Goal: Browse casually: Explore the website without a specific task or goal

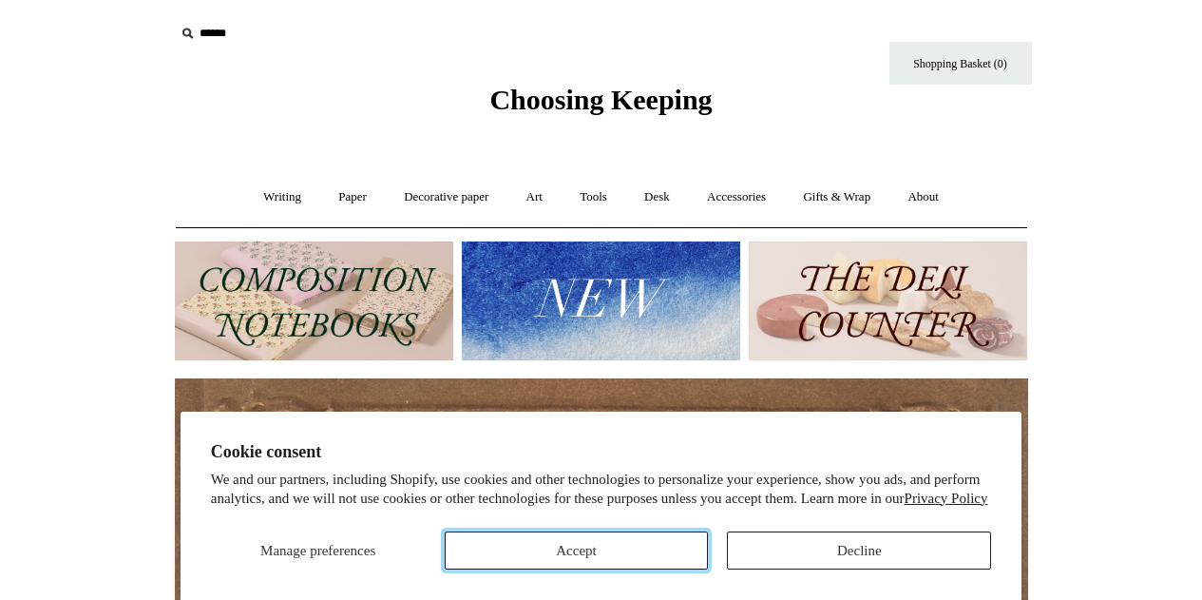
click at [641, 555] on button "Accept" at bounding box center [577, 550] width 264 height 38
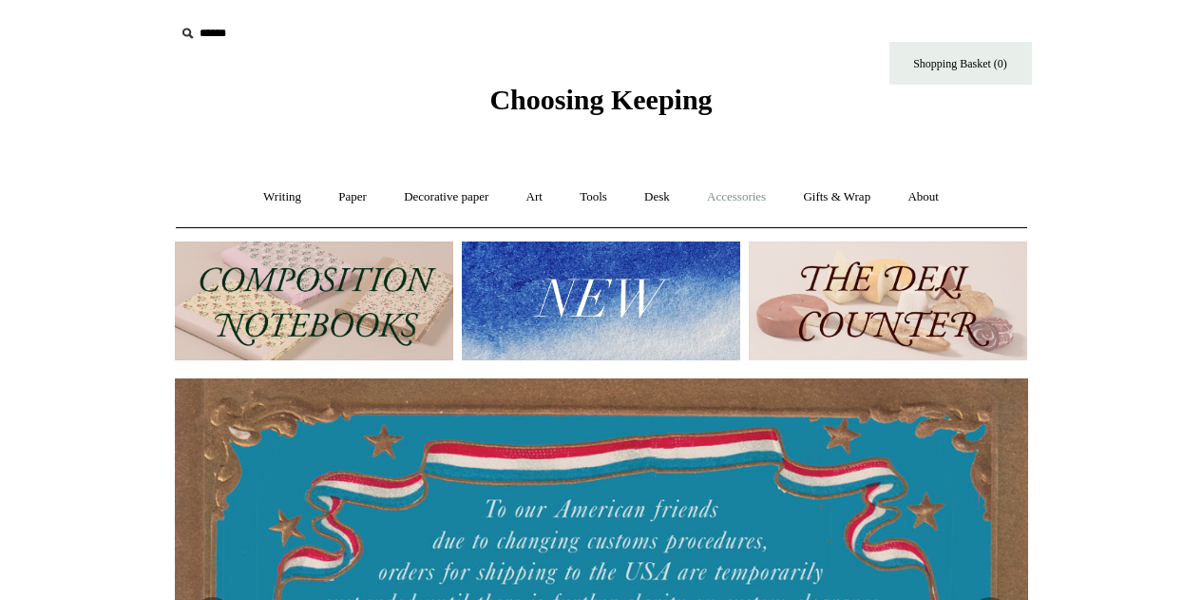
click at [757, 205] on link "Accessories +" at bounding box center [736, 197] width 93 height 50
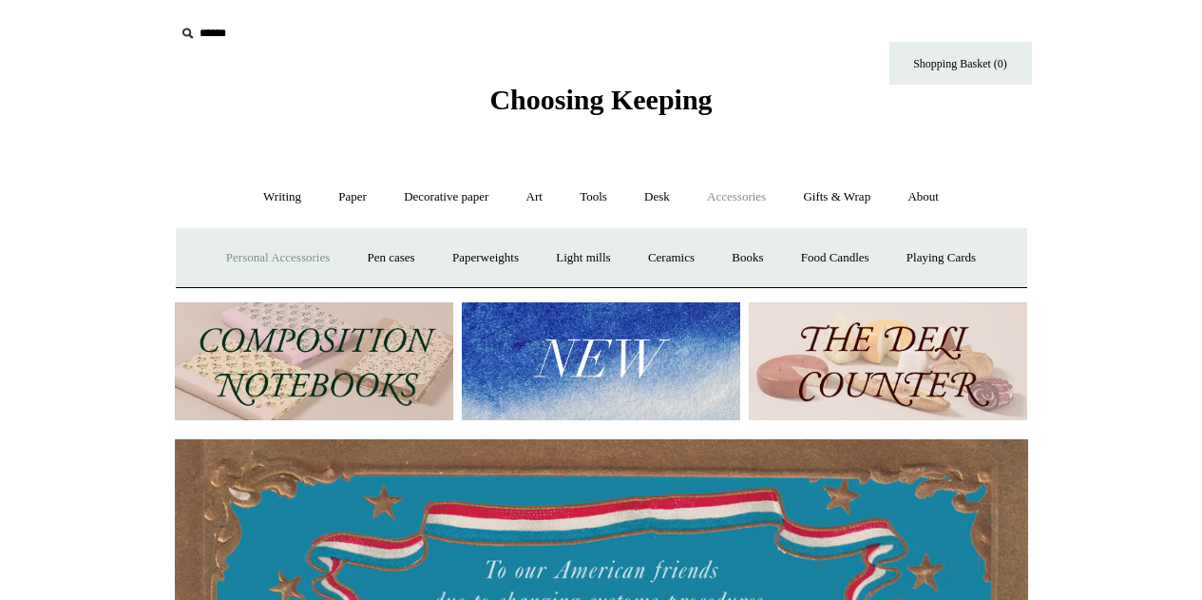
click at [265, 257] on link "Personal Accessories +" at bounding box center [278, 258] width 138 height 50
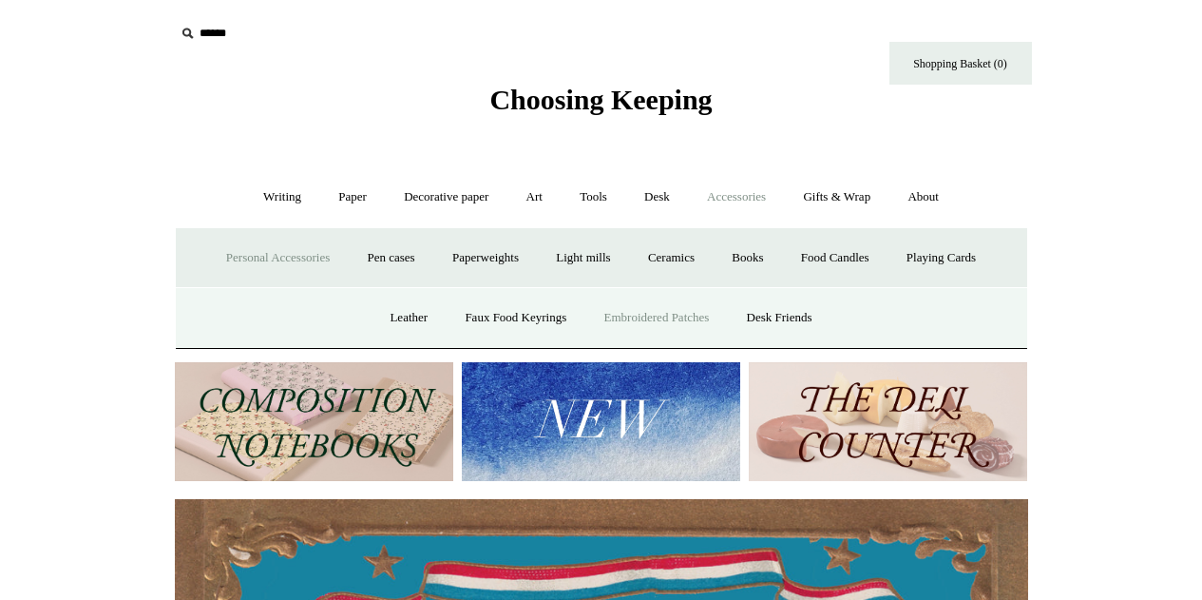
click at [640, 311] on link "Embroidered Patches" at bounding box center [657, 318] width 140 height 50
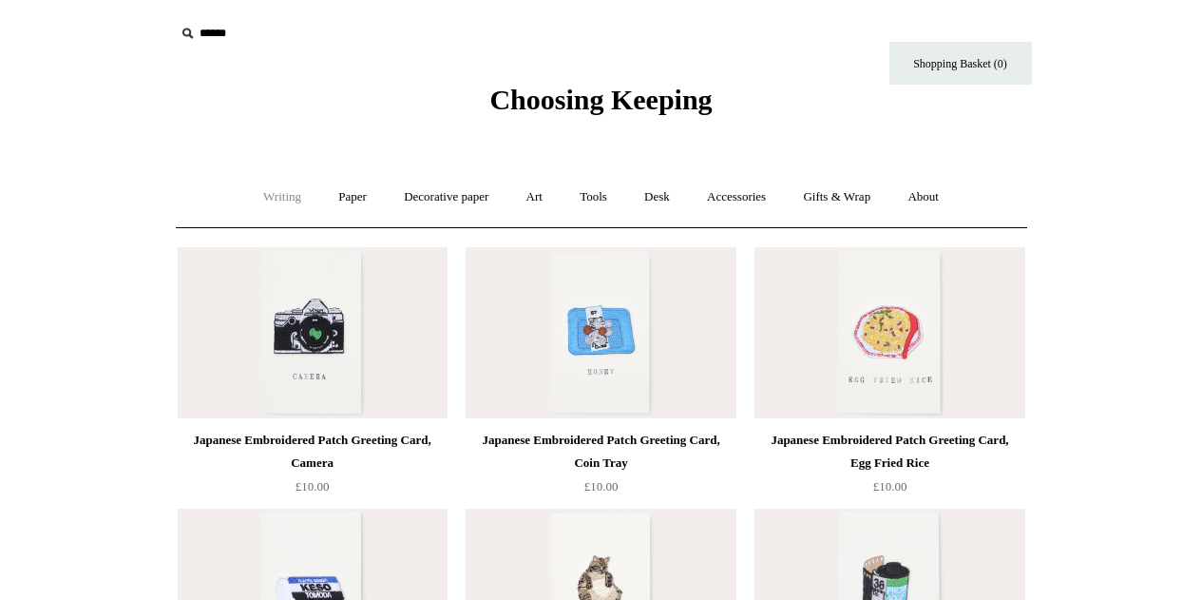
click at [282, 190] on link "Writing +" at bounding box center [282, 197] width 72 height 50
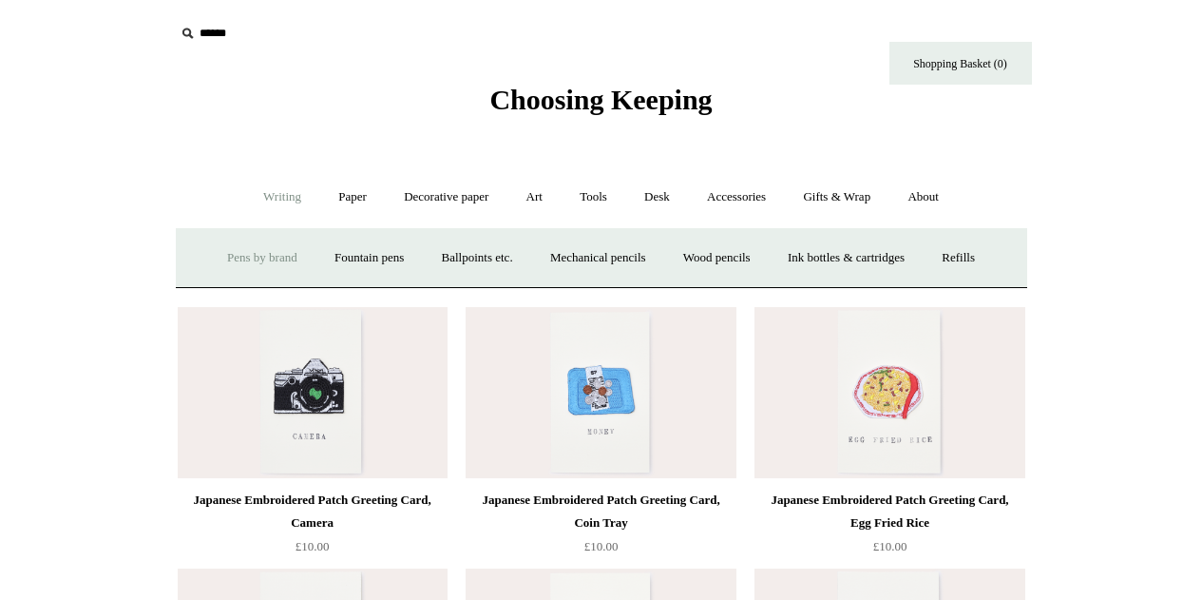
click at [278, 254] on link "Pens by brand +" at bounding box center [262, 258] width 105 height 50
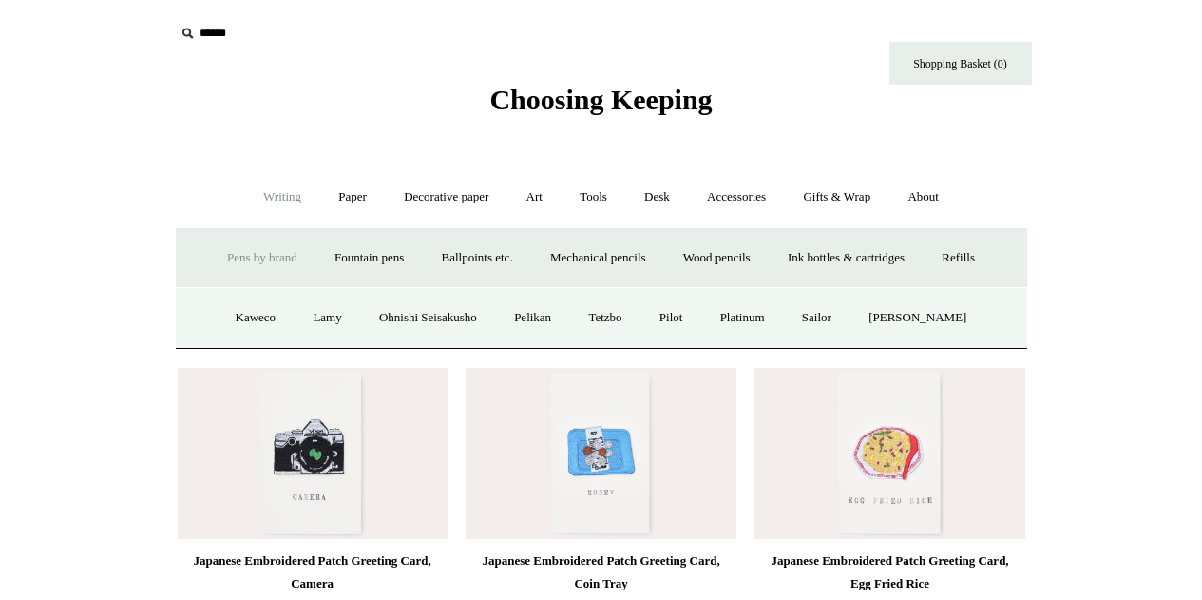
click at [283, 194] on link "Writing -" at bounding box center [282, 197] width 72 height 50
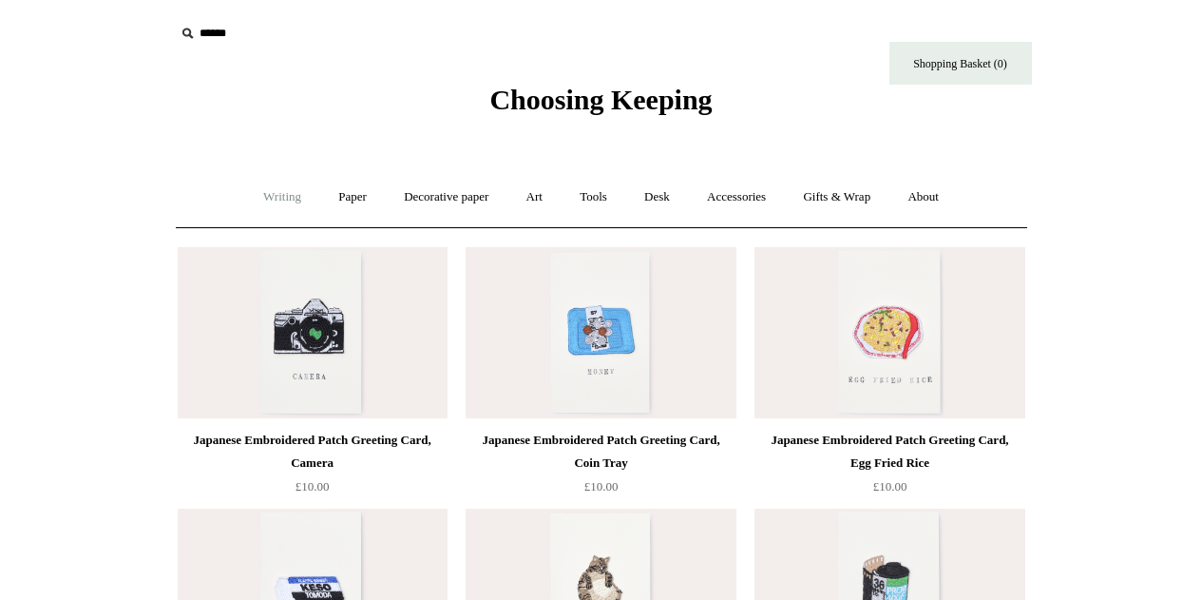
click at [283, 194] on link "Writing +" at bounding box center [282, 197] width 72 height 50
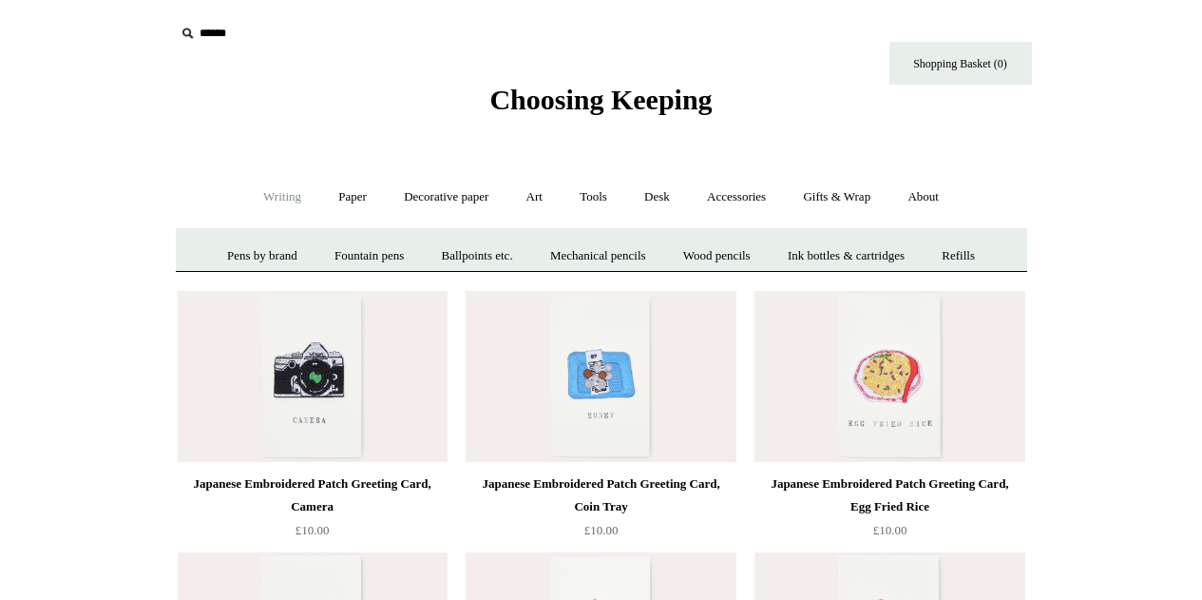
click at [283, 194] on link "Writing -" at bounding box center [282, 197] width 72 height 50
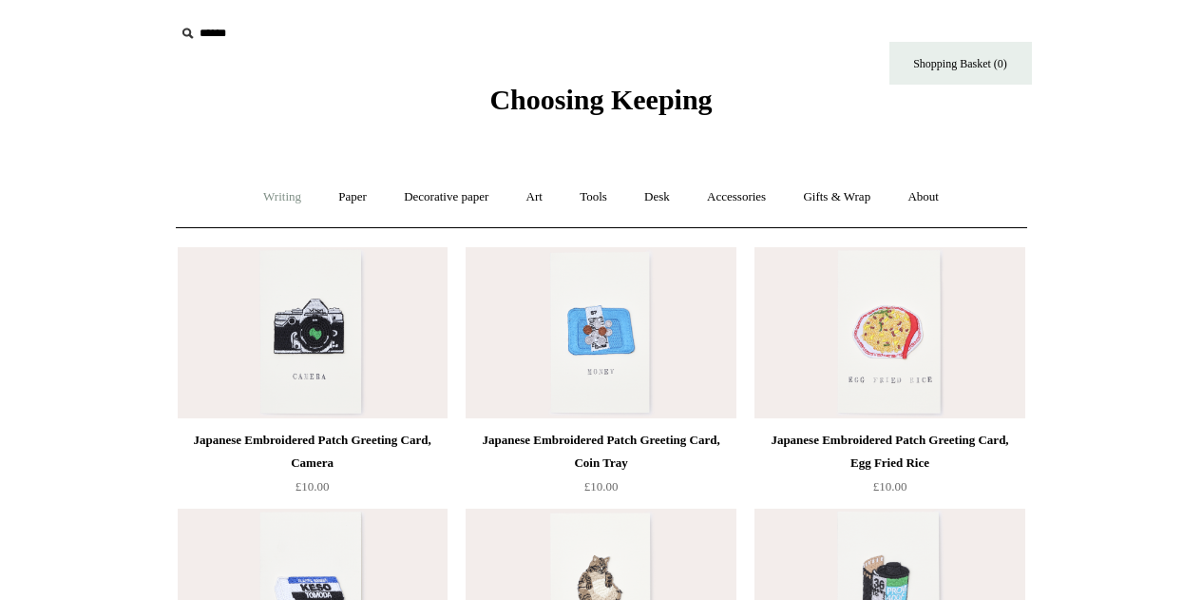
click at [283, 194] on link "Writing +" at bounding box center [282, 197] width 72 height 50
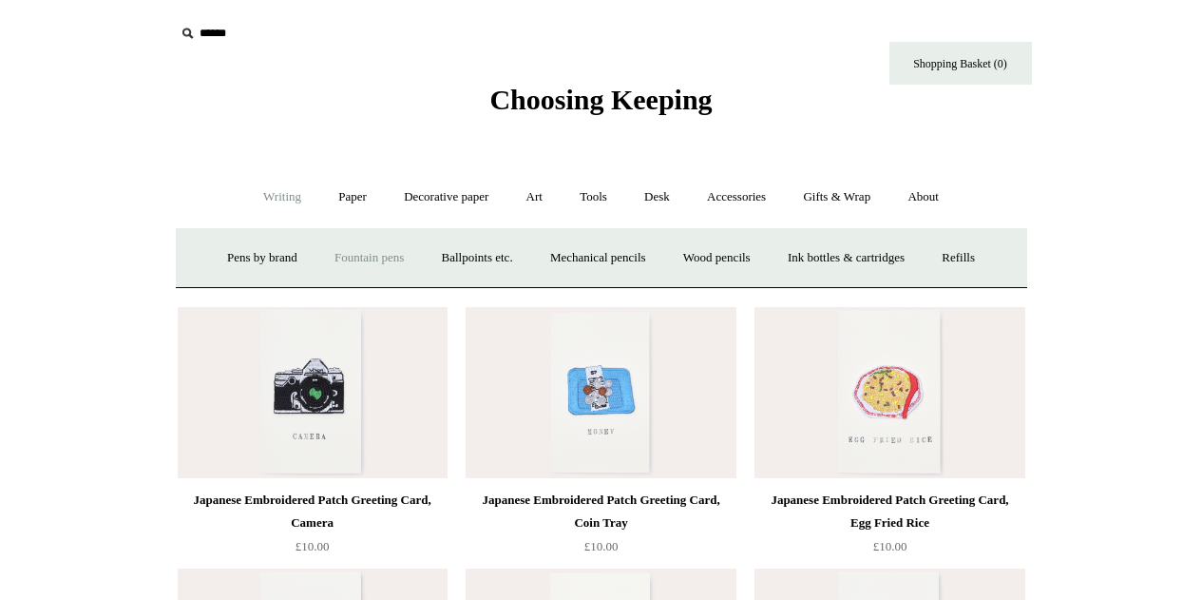
click at [367, 269] on link "Fountain pens +" at bounding box center [369, 258] width 104 height 50
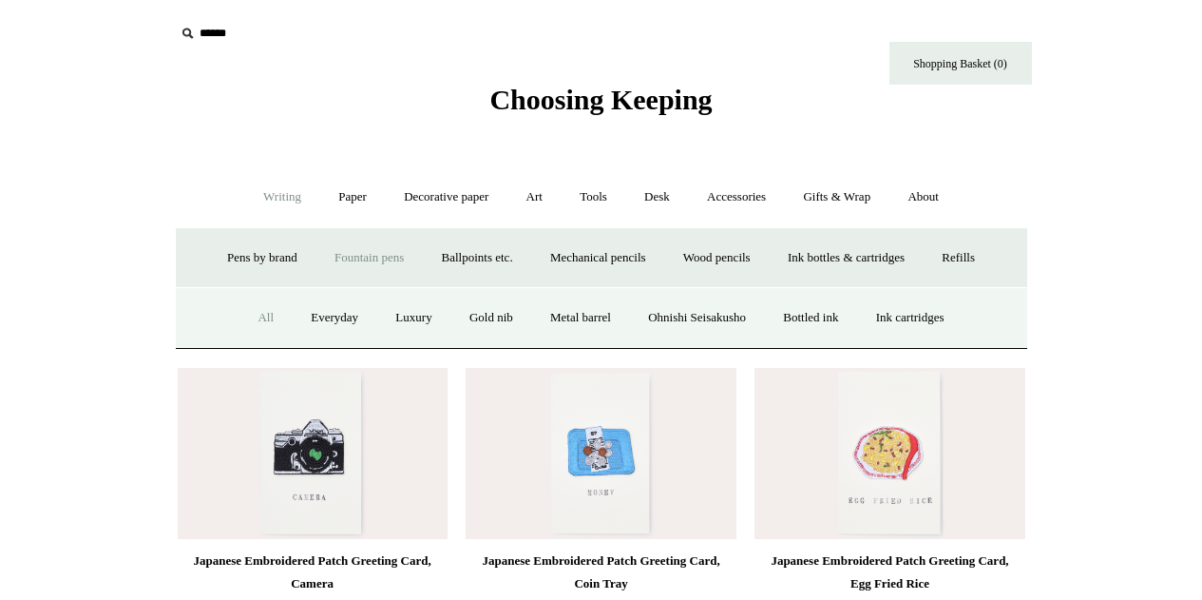
click at [244, 315] on link "All" at bounding box center [265, 318] width 50 height 50
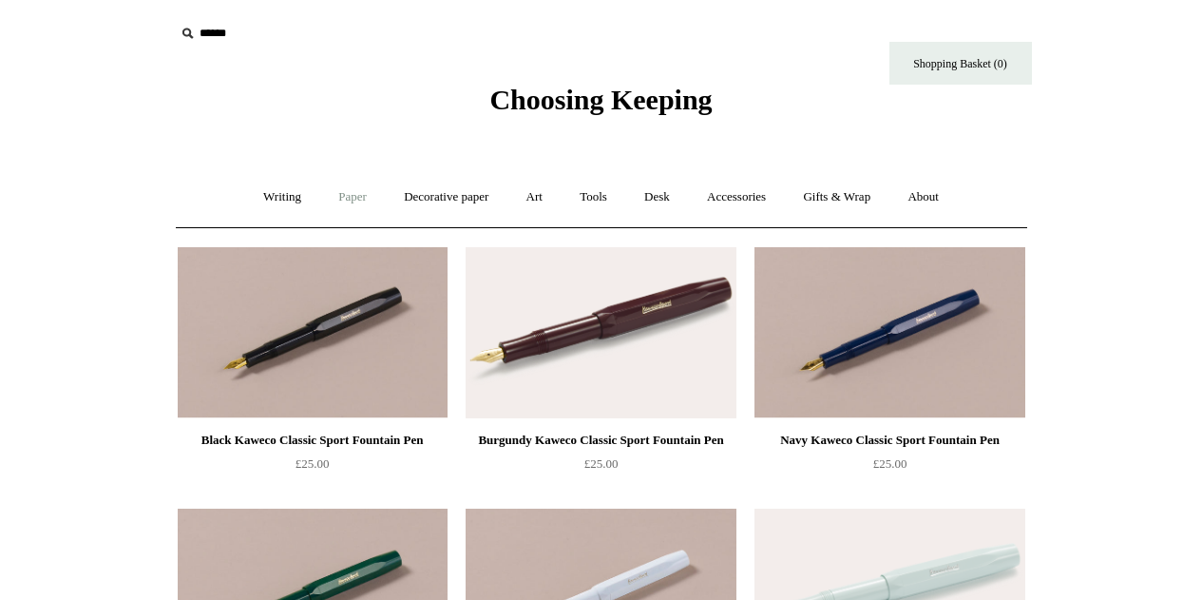
click at [353, 196] on link "Paper +" at bounding box center [352, 197] width 63 height 50
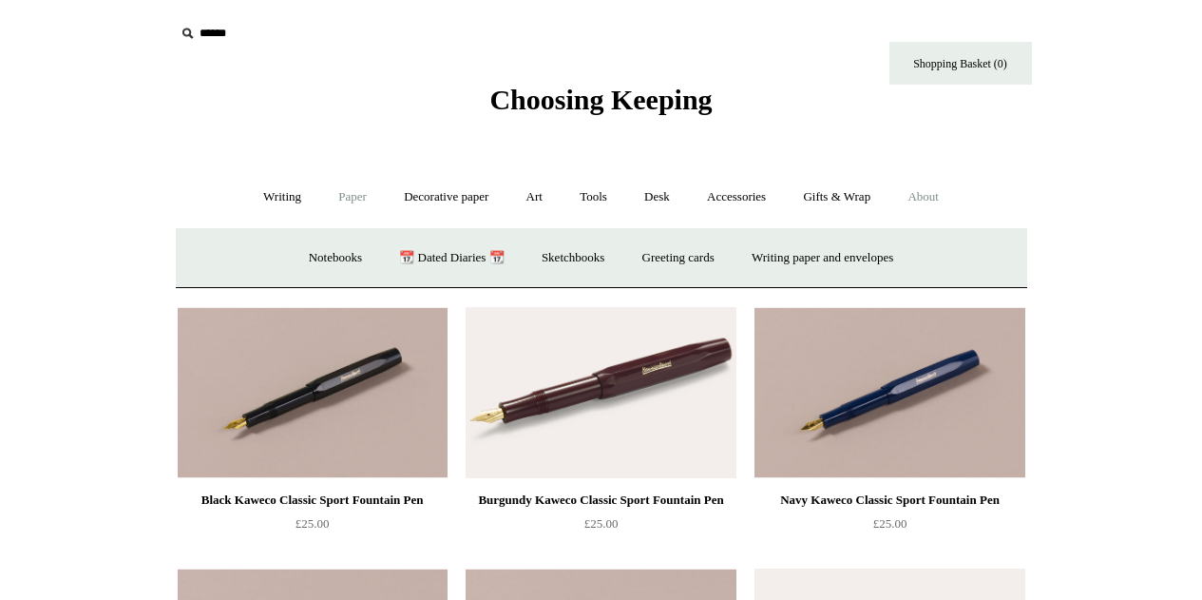
click at [933, 190] on link "About +" at bounding box center [924, 197] width 66 height 50
click at [375, 252] on link "About us" at bounding box center [402, 258] width 79 height 50
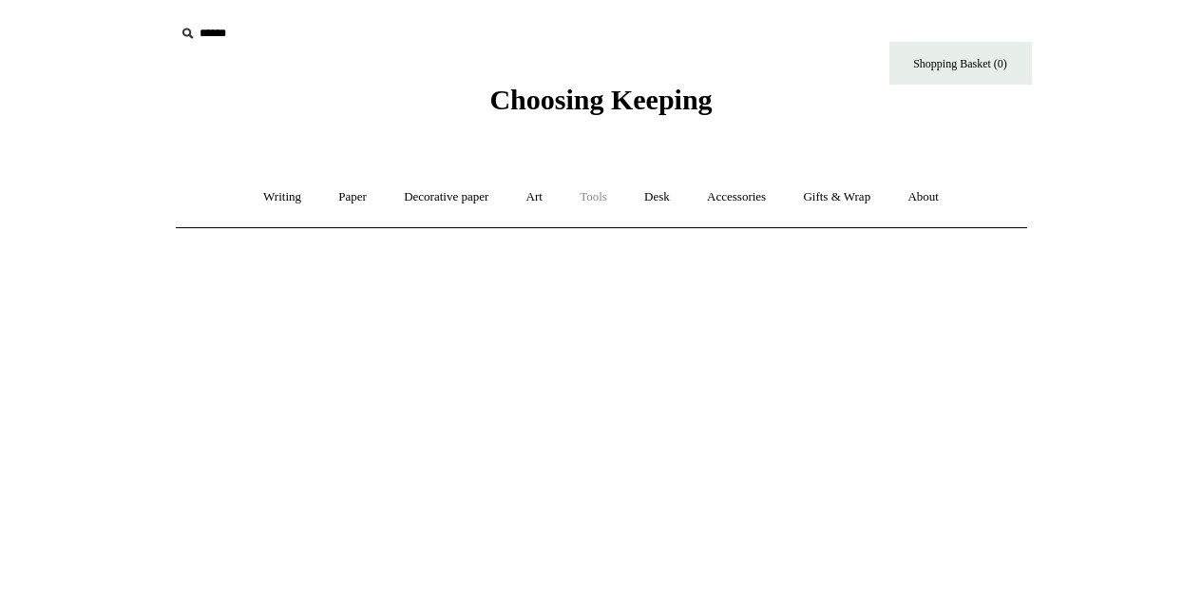
click at [594, 195] on link "Tools +" at bounding box center [594, 197] width 62 height 50
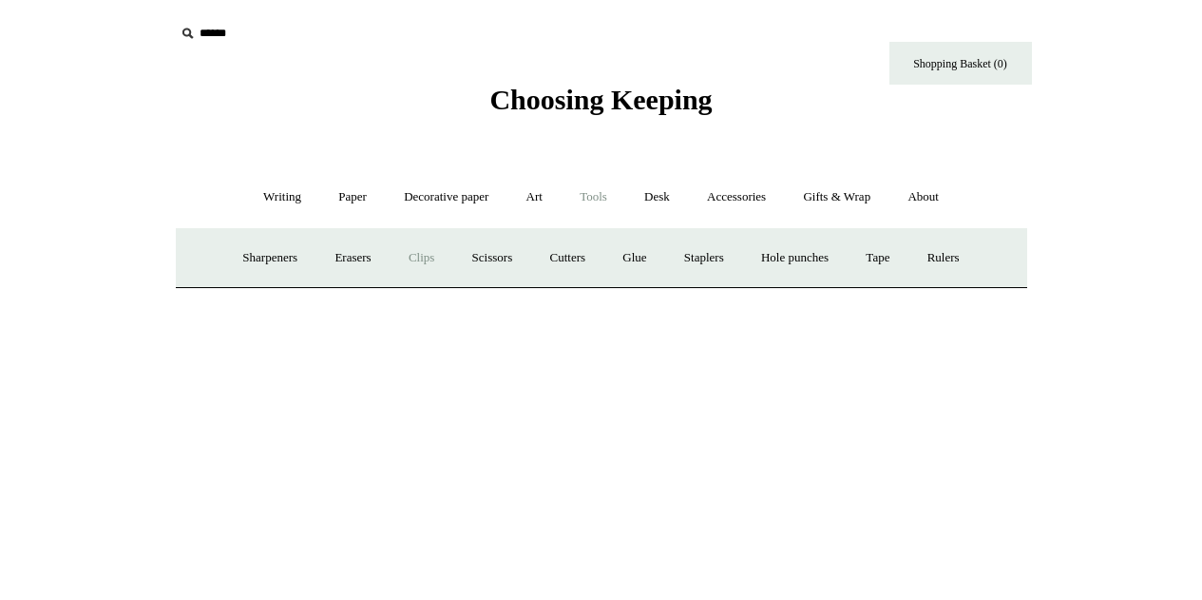
click at [405, 262] on link "Clips +" at bounding box center [422, 258] width 60 height 50
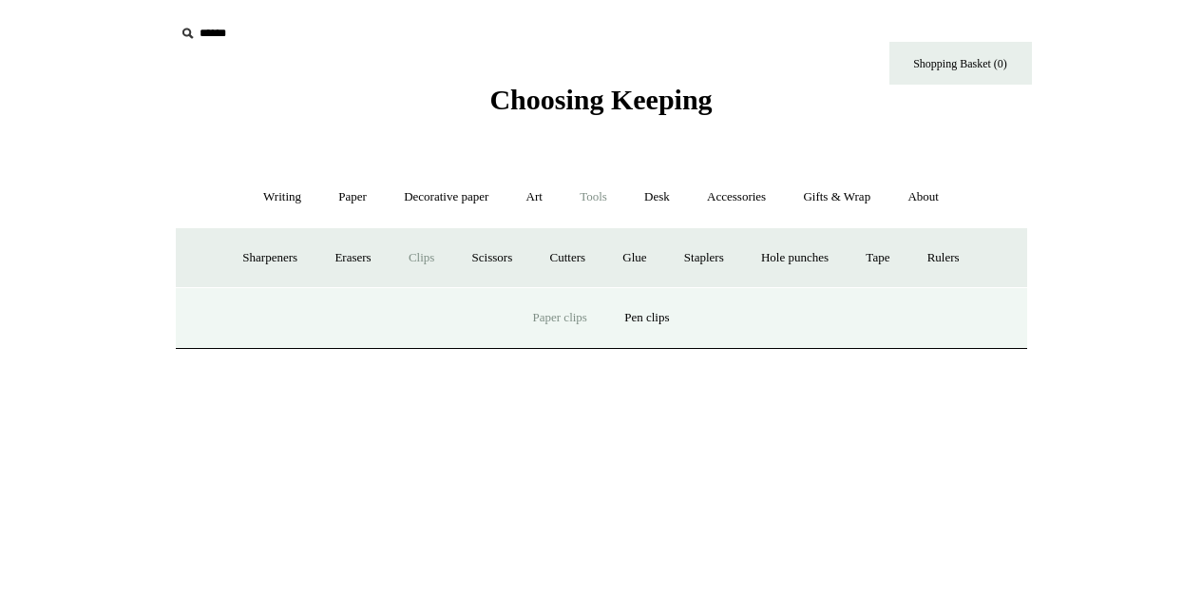
click at [569, 318] on link "Paper clips" at bounding box center [560, 318] width 88 height 50
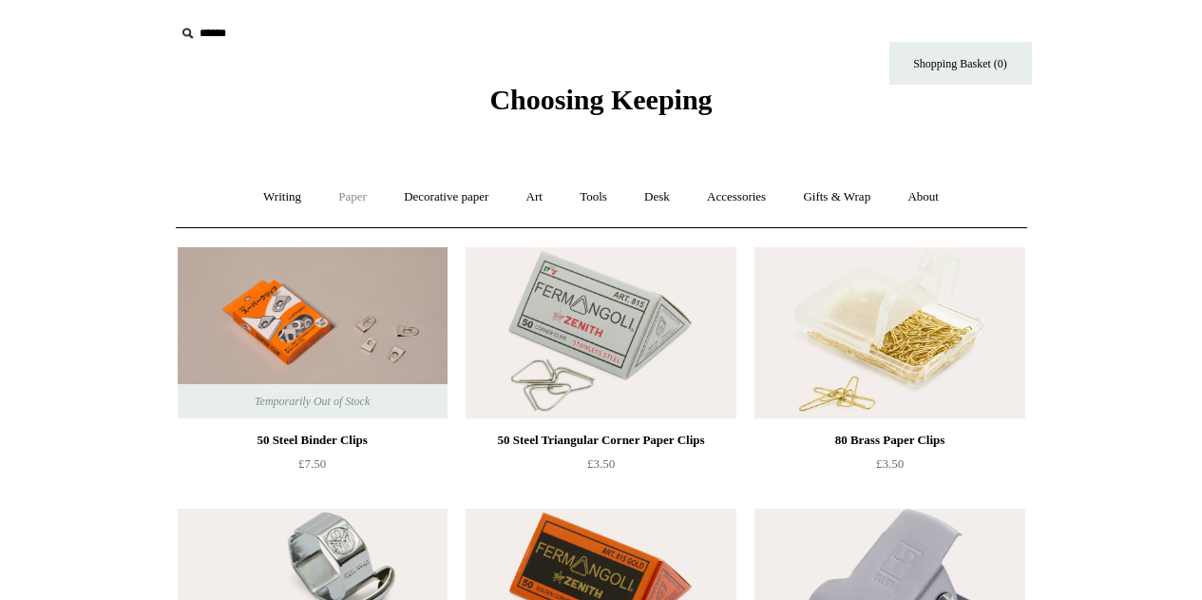
click at [329, 198] on link "Paper +" at bounding box center [352, 197] width 63 height 50
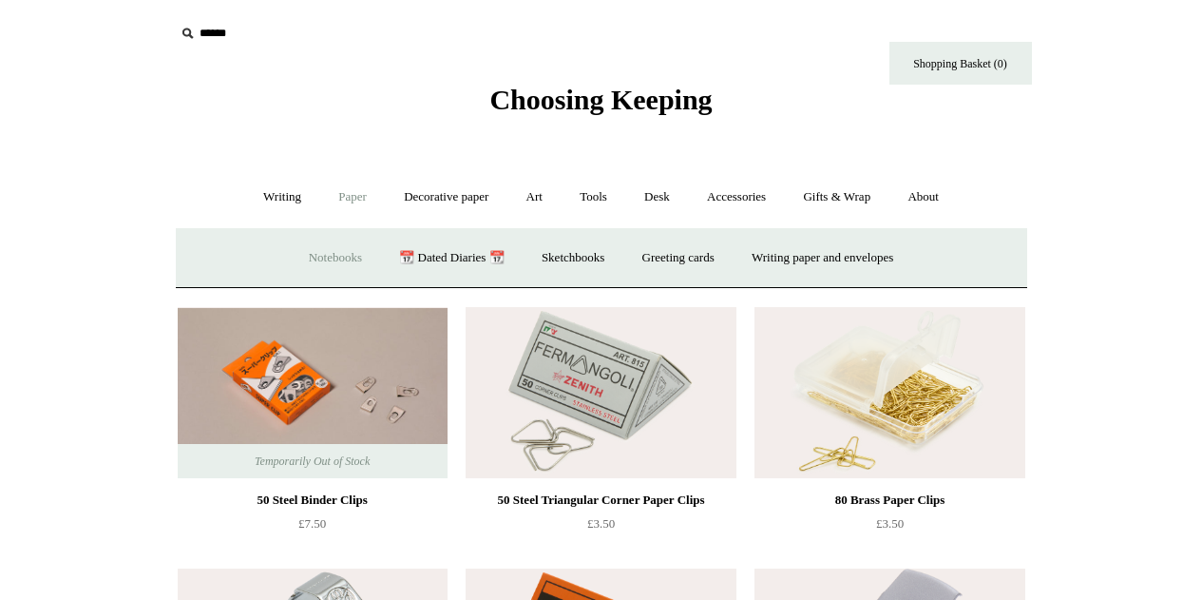
click at [346, 257] on link "Notebooks +" at bounding box center [335, 258] width 87 height 50
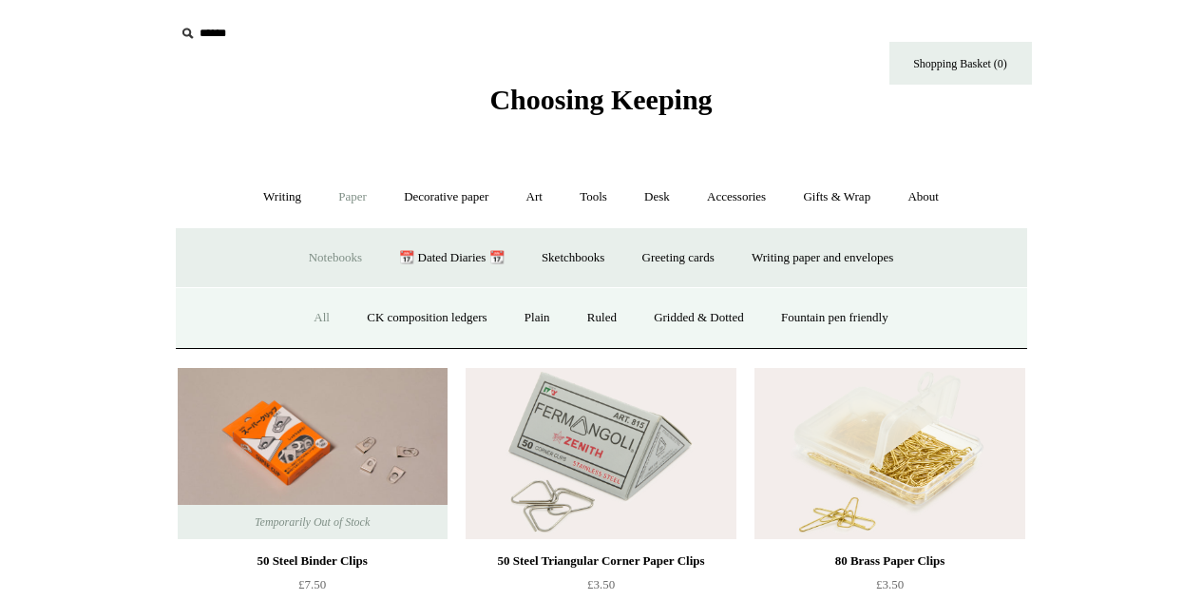
click at [316, 319] on link "All" at bounding box center [322, 318] width 50 height 50
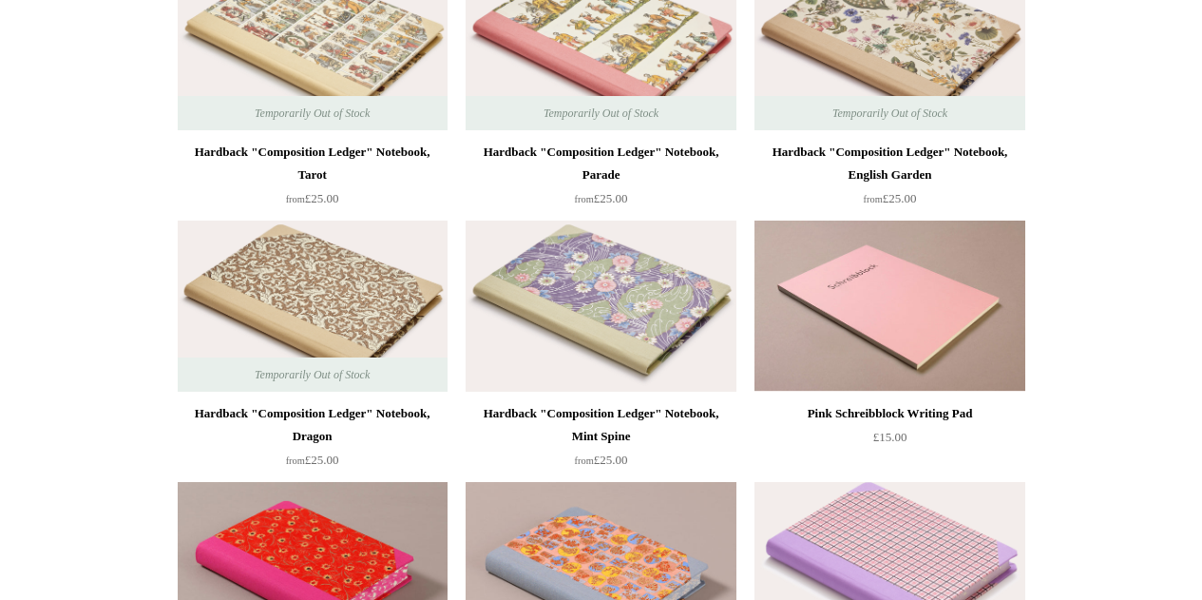
scroll to position [813, 0]
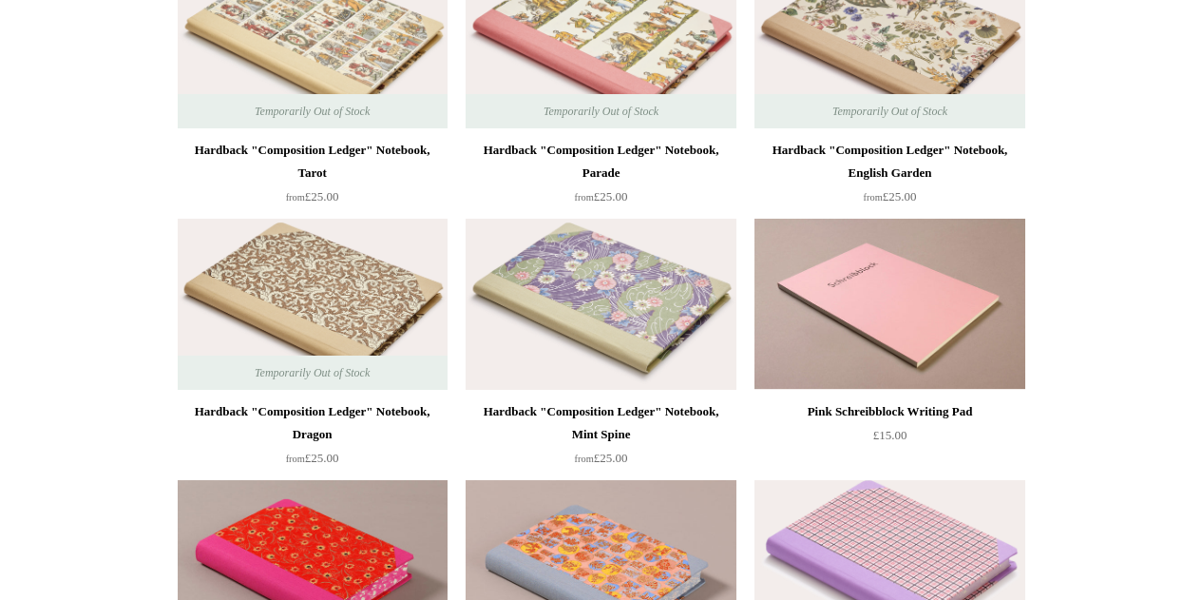
click at [316, 48] on img at bounding box center [313, 42] width 270 height 171
